Goal: Navigation & Orientation: Find specific page/section

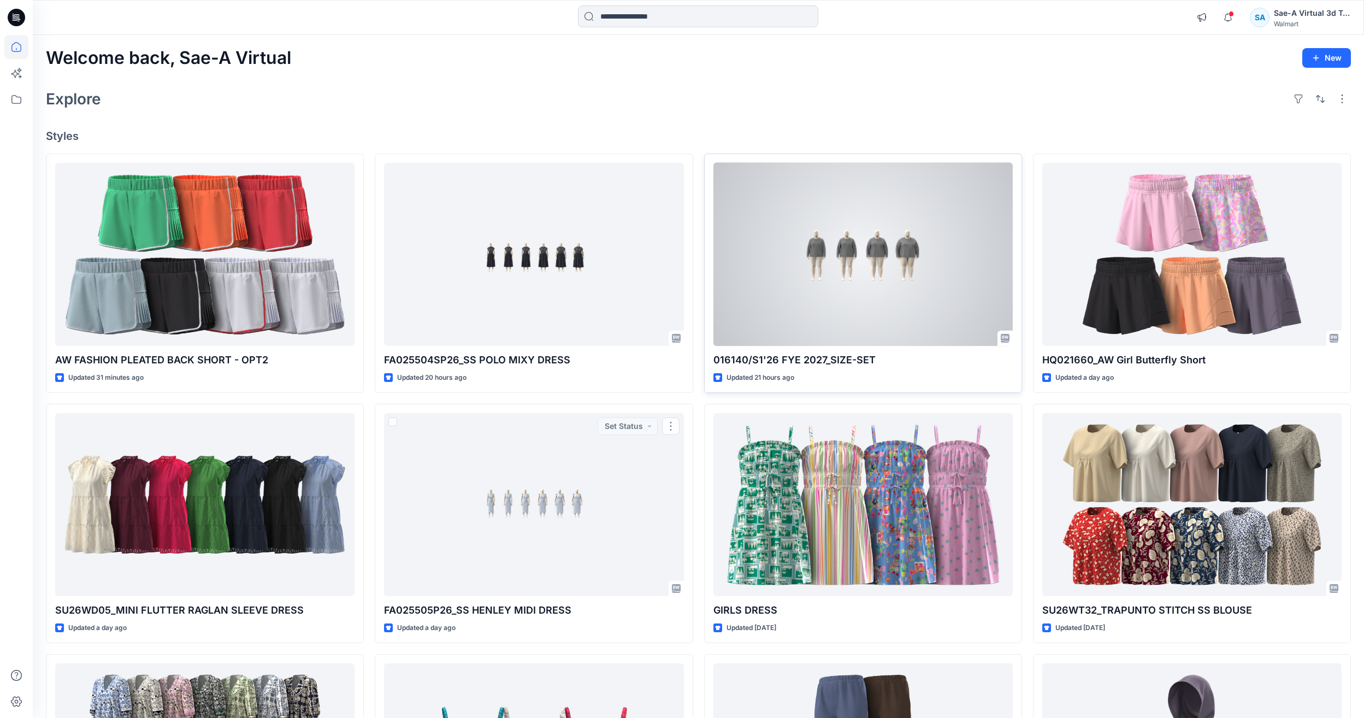
click at [904, 268] on div at bounding box center [862, 254] width 299 height 183
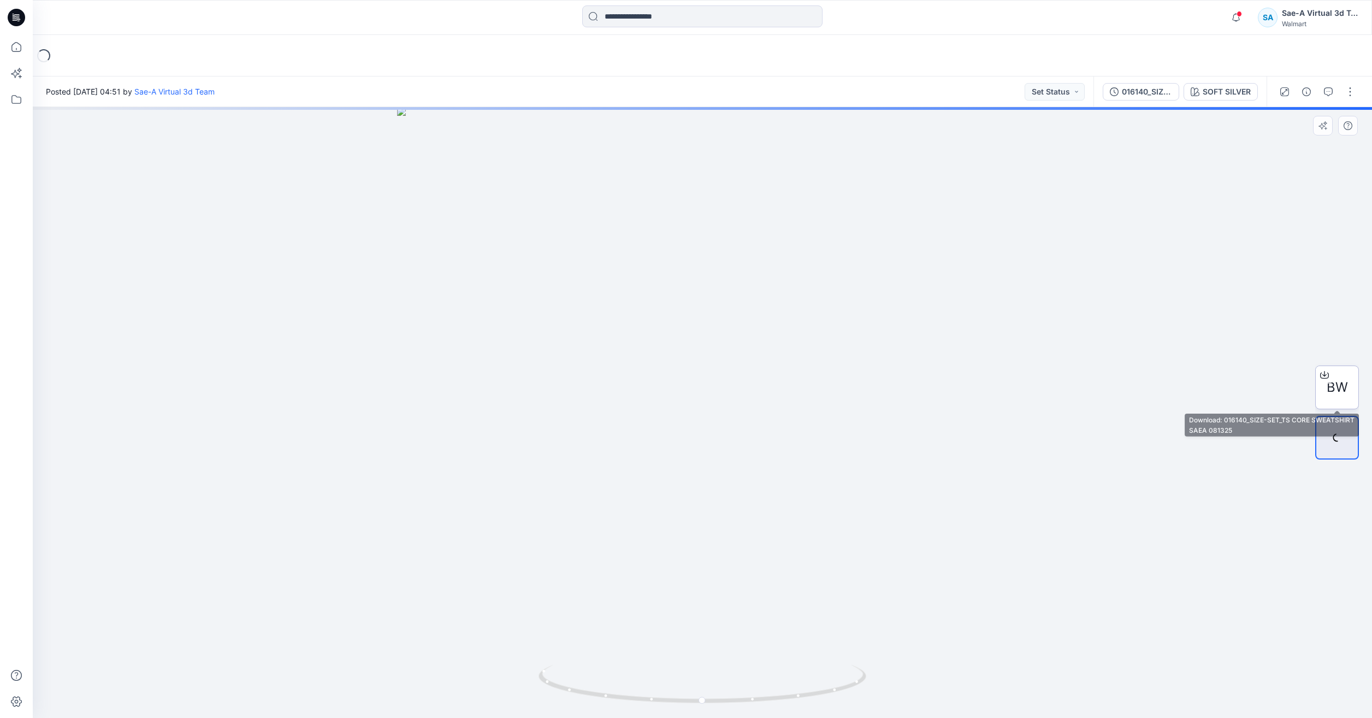
click at [1331, 380] on div at bounding box center [1323, 374] width 17 height 17
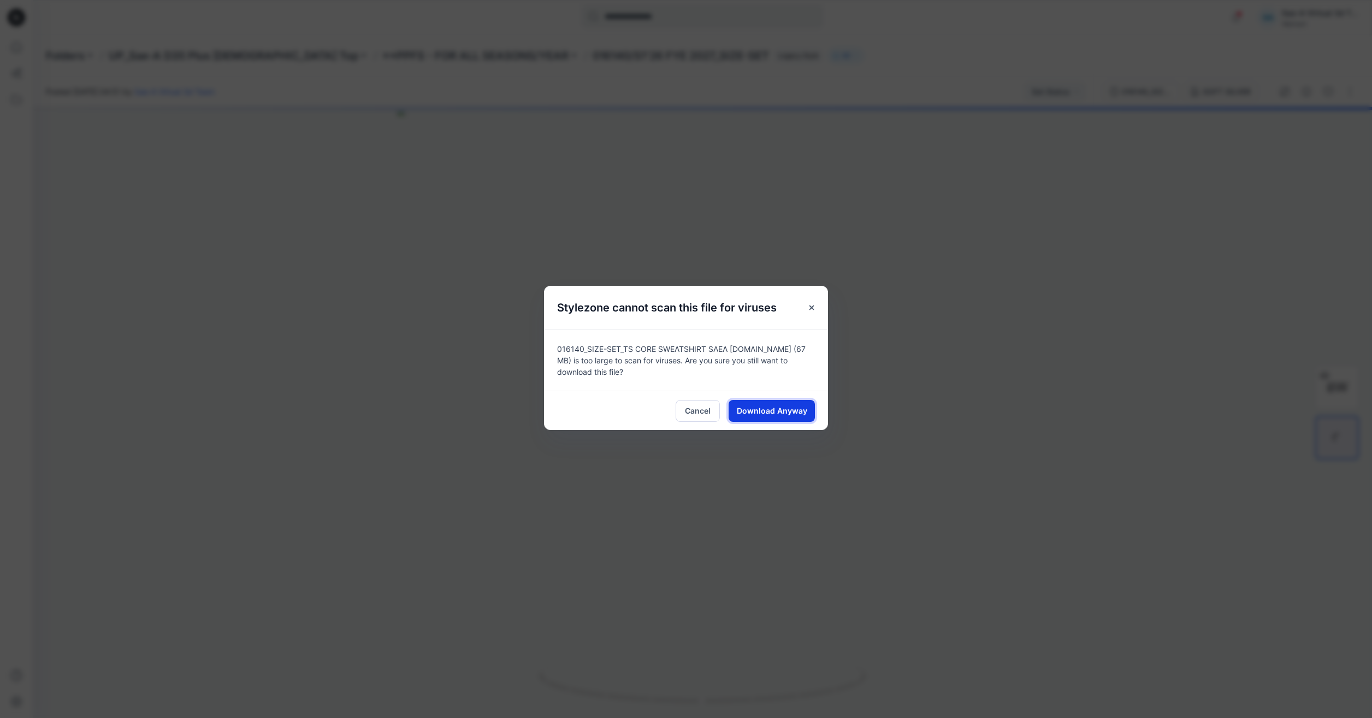
click at [785, 416] on button "Download Anyway" at bounding box center [771, 411] width 86 height 22
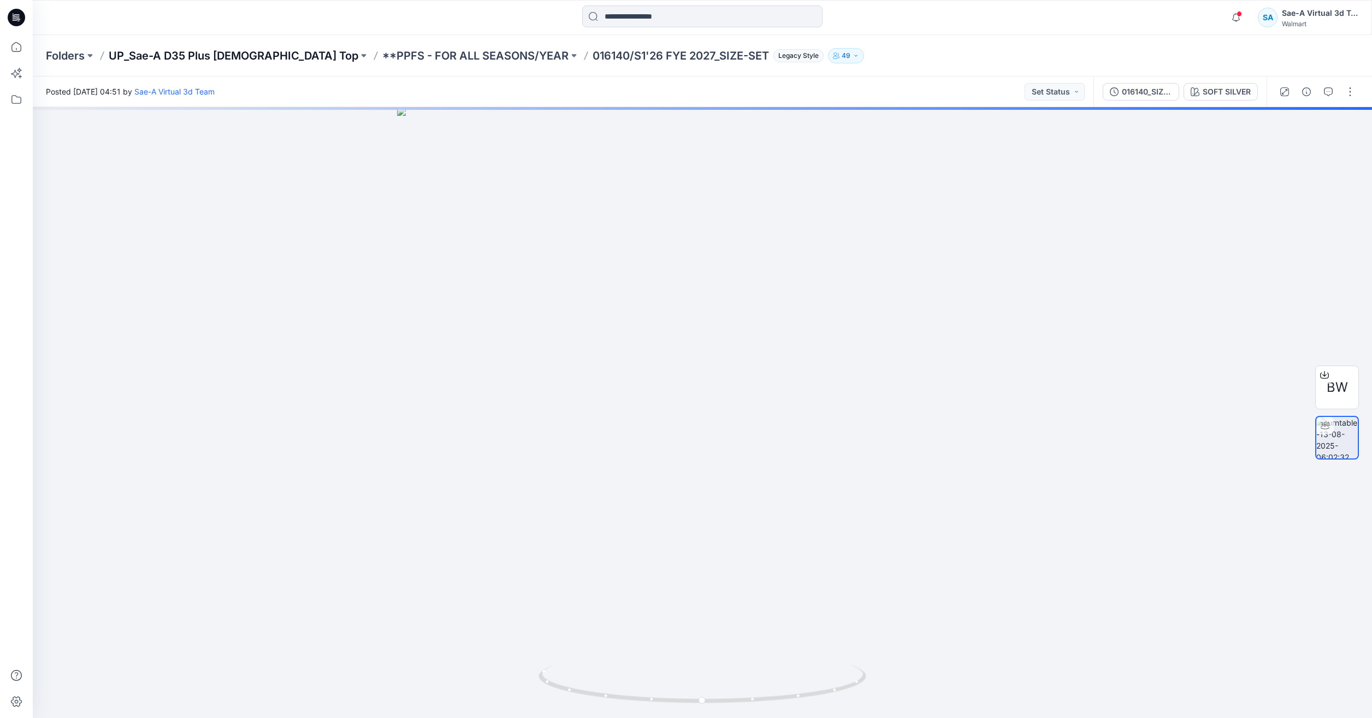
click at [206, 56] on p "UP_Sae-A D35 Plus [DEMOGRAPHIC_DATA] Top" at bounding box center [234, 55] width 250 height 15
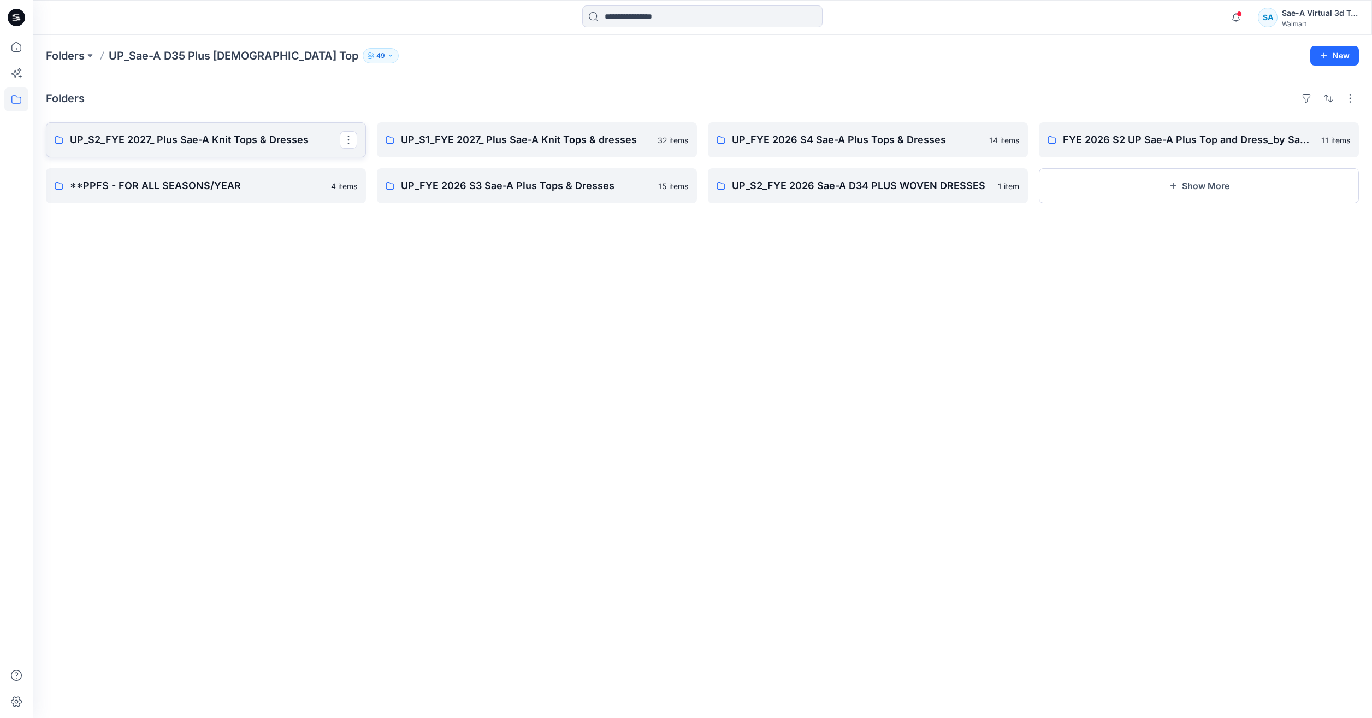
click at [149, 136] on p "UP_S2_FYE 2027_ Plus Sae-A Knit Tops & Dresses" at bounding box center [205, 139] width 270 height 15
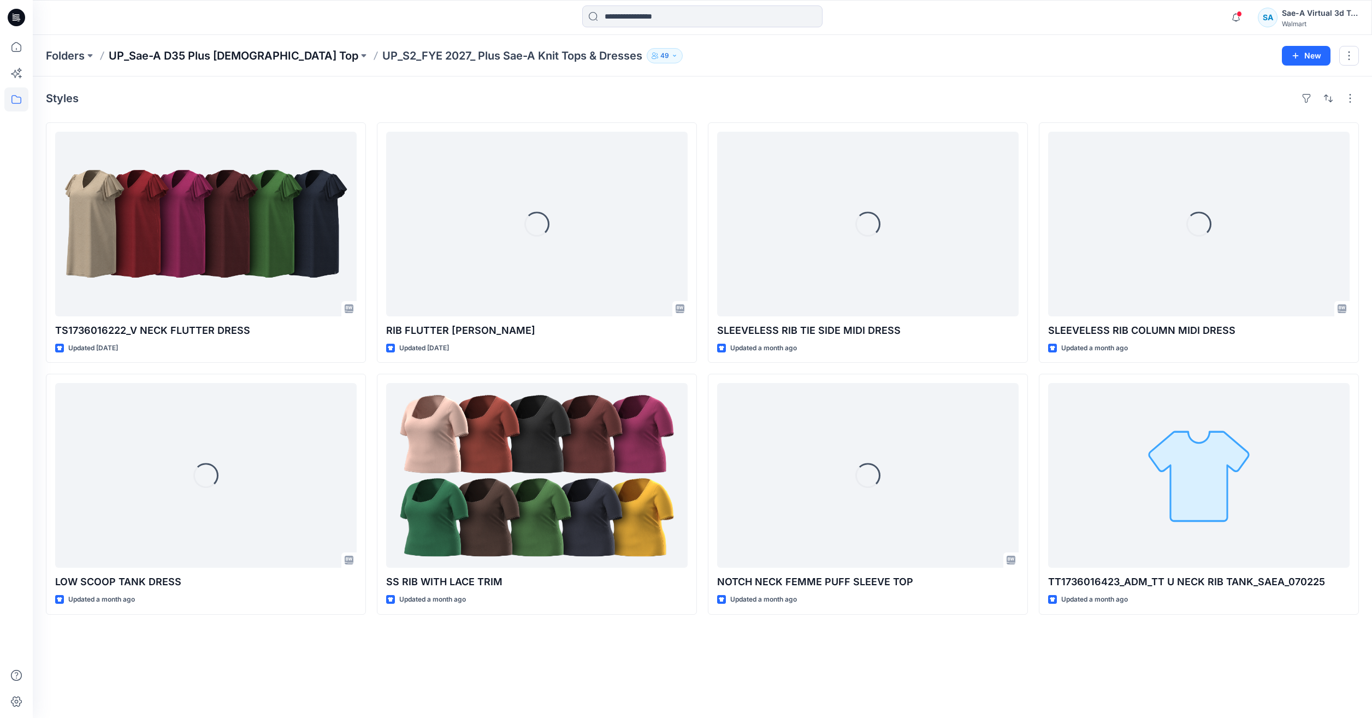
click at [241, 56] on p "UP_Sae-A D35 Plus [DEMOGRAPHIC_DATA] Top" at bounding box center [234, 55] width 250 height 15
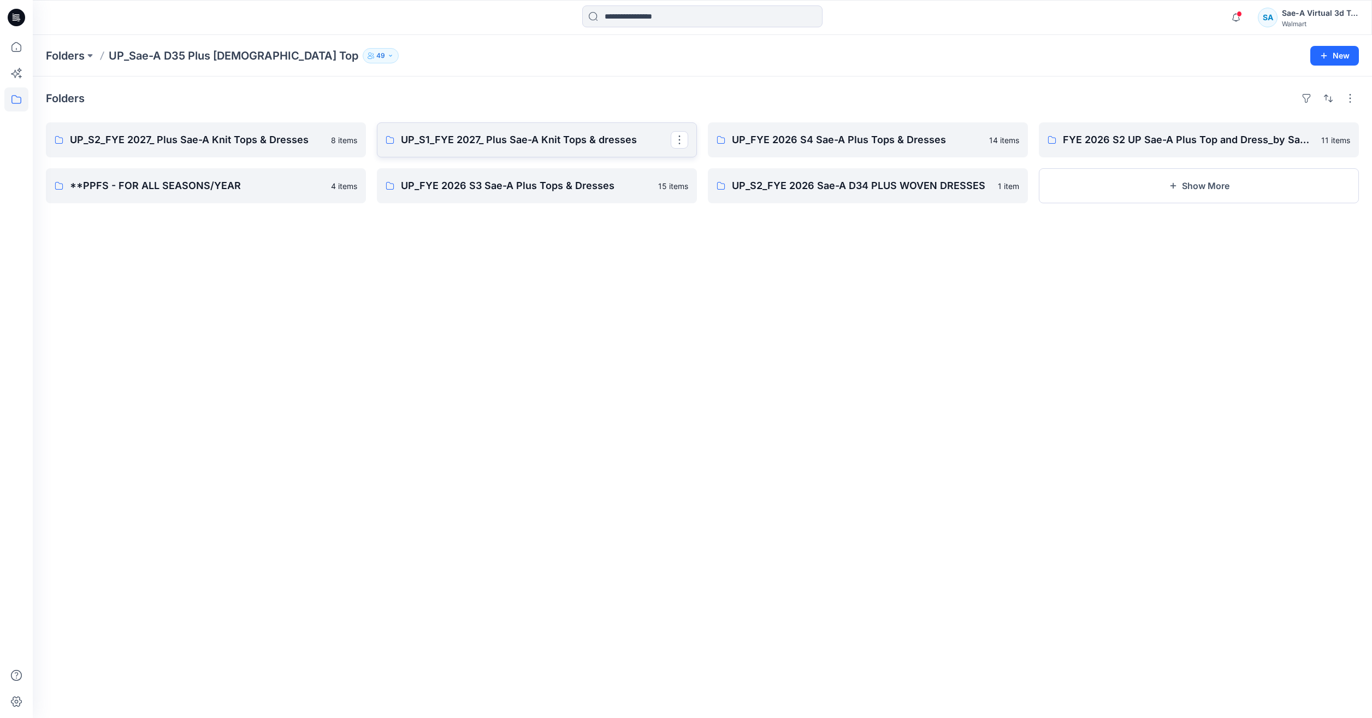
click at [597, 141] on p "UP_S1_FYE 2027_ Plus Sae-A Knit Tops & dresses" at bounding box center [536, 139] width 270 height 15
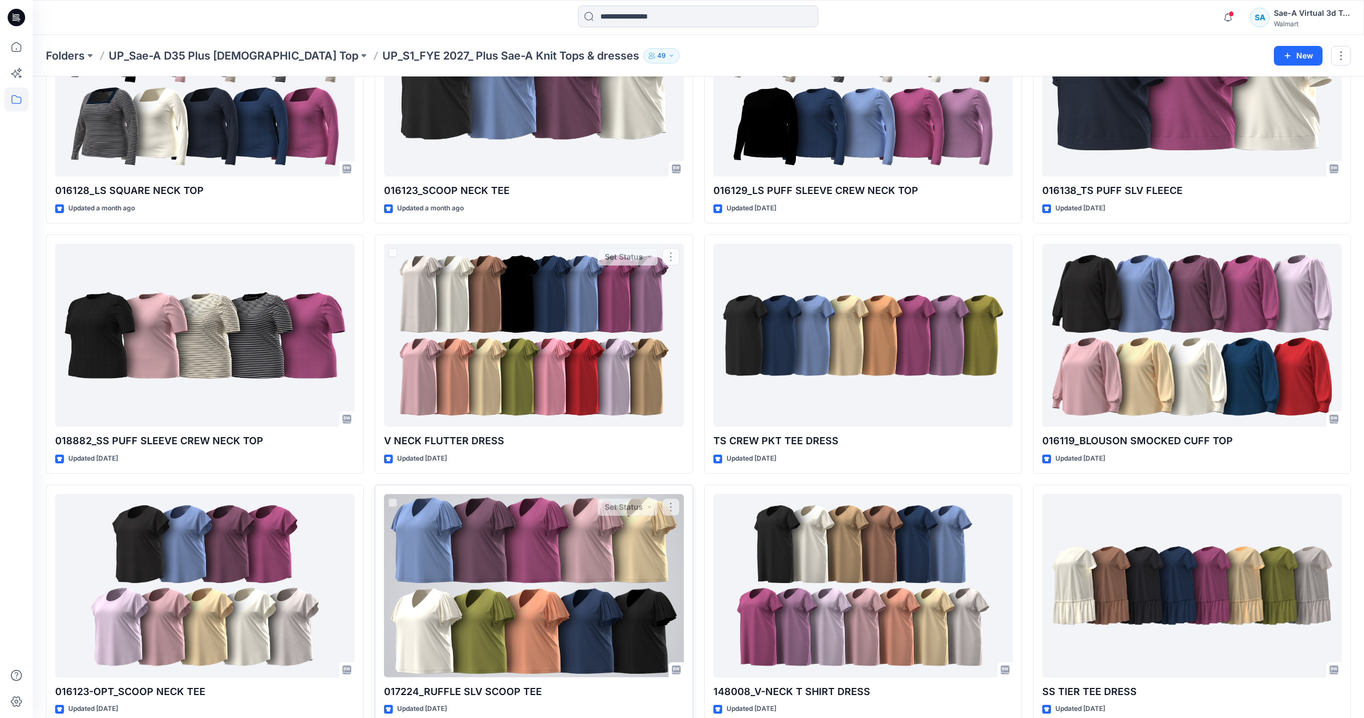
scroll to position [197, 0]
